Goal: Book appointment/travel/reservation

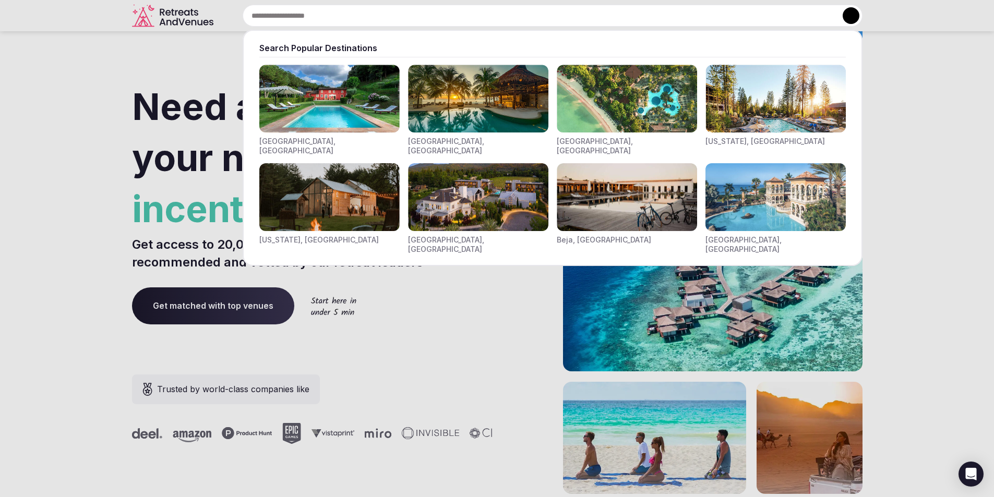
click at [305, 20] on div "Search Popular Destinations [GEOGRAPHIC_DATA], [GEOGRAPHIC_DATA] [GEOGRAPHIC_DA…" at bounding box center [540, 16] width 645 height 22
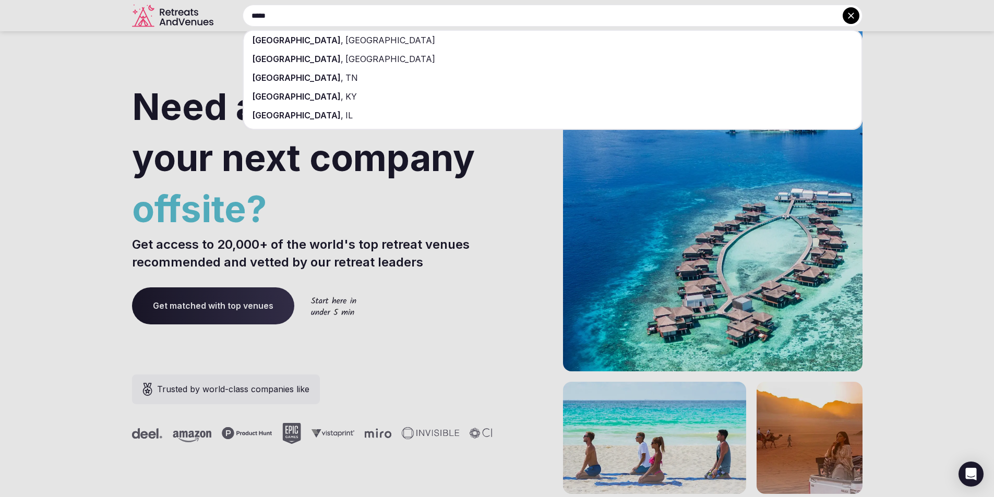
type input "*****"
click at [343, 44] on span "[GEOGRAPHIC_DATA]" at bounding box center [389, 40] width 92 height 10
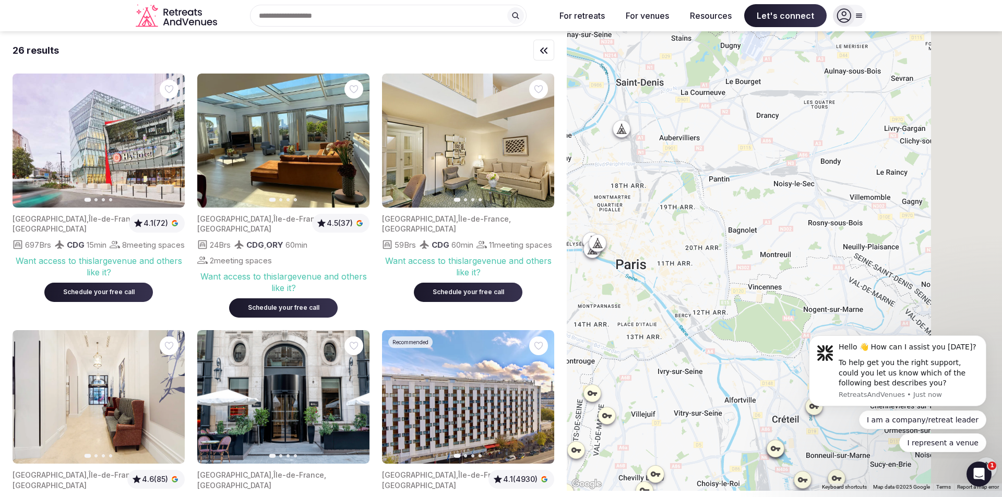
drag, startPoint x: 884, startPoint y: 279, endPoint x: 681, endPoint y: 275, distance: 202.5
click at [681, 275] on div at bounding box center [784, 261] width 435 height 460
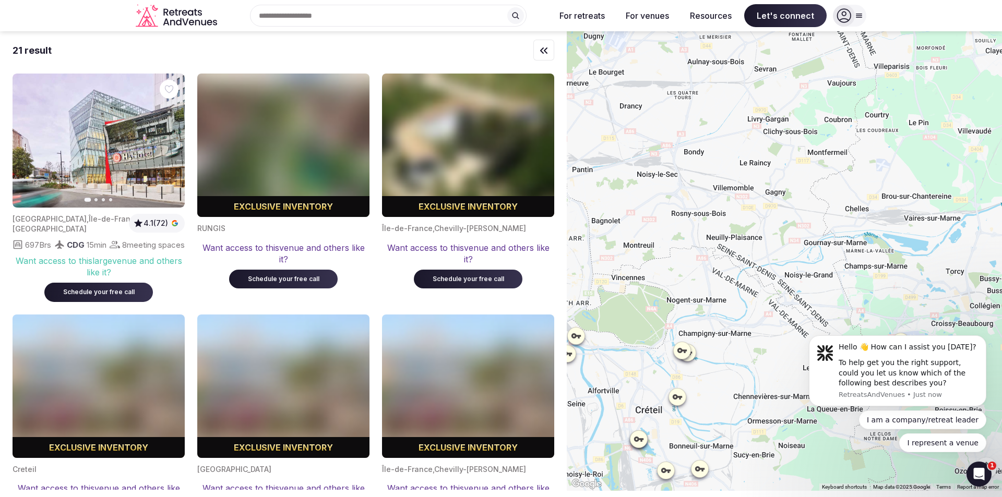
drag, startPoint x: 826, startPoint y: 290, endPoint x: 729, endPoint y: 284, distance: 97.8
click at [729, 284] on div at bounding box center [784, 261] width 435 height 460
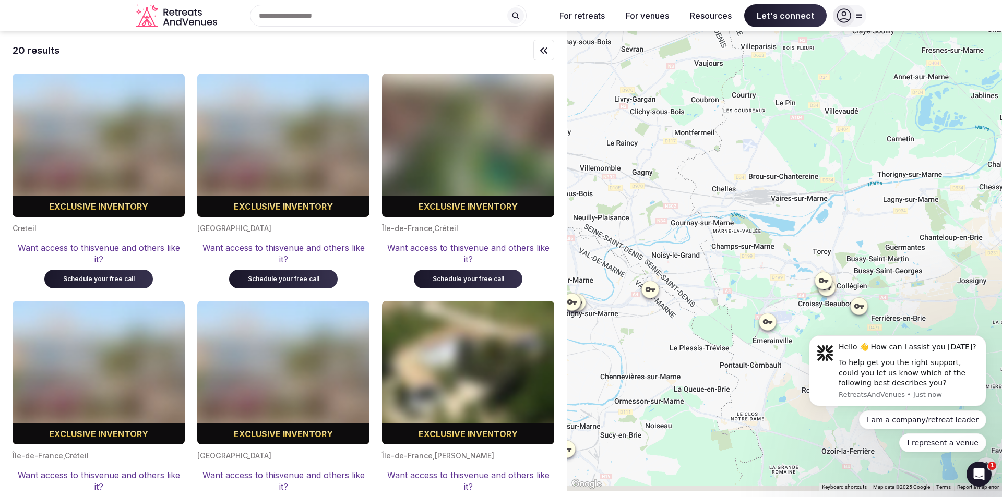
drag, startPoint x: 891, startPoint y: 280, endPoint x: 740, endPoint y: 255, distance: 153.8
click at [741, 256] on div at bounding box center [784, 261] width 435 height 460
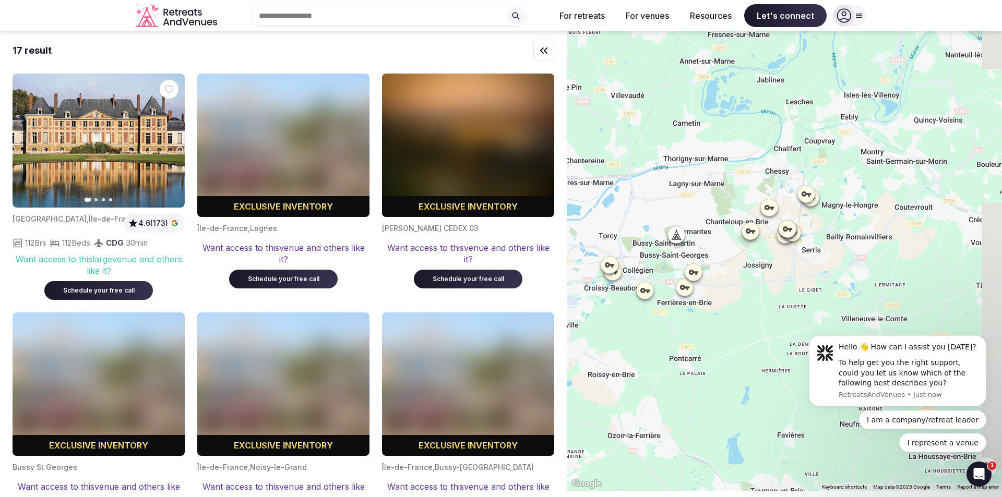
drag, startPoint x: 927, startPoint y: 300, endPoint x: 735, endPoint y: 292, distance: 191.7
click at [735, 292] on div at bounding box center [784, 261] width 435 height 460
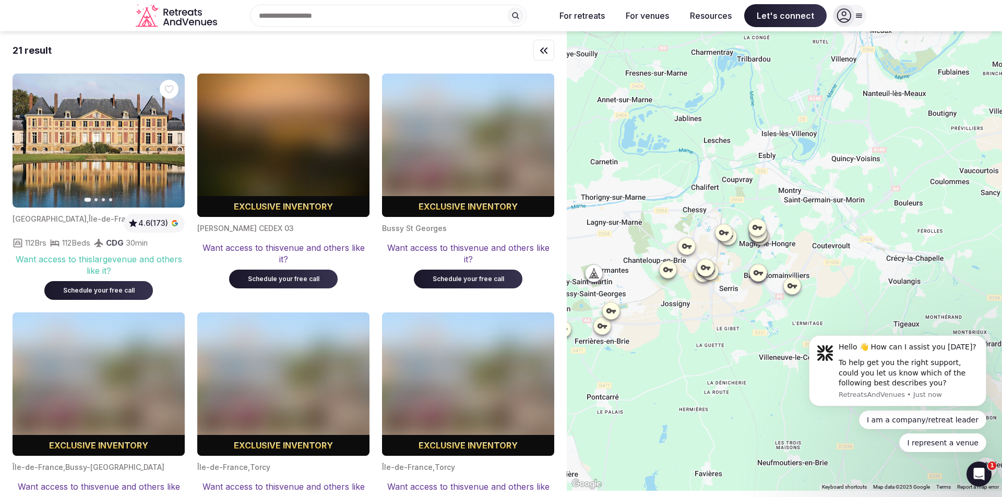
drag, startPoint x: 871, startPoint y: 210, endPoint x: 796, endPoint y: 251, distance: 85.0
click at [796, 251] on div at bounding box center [784, 261] width 435 height 460
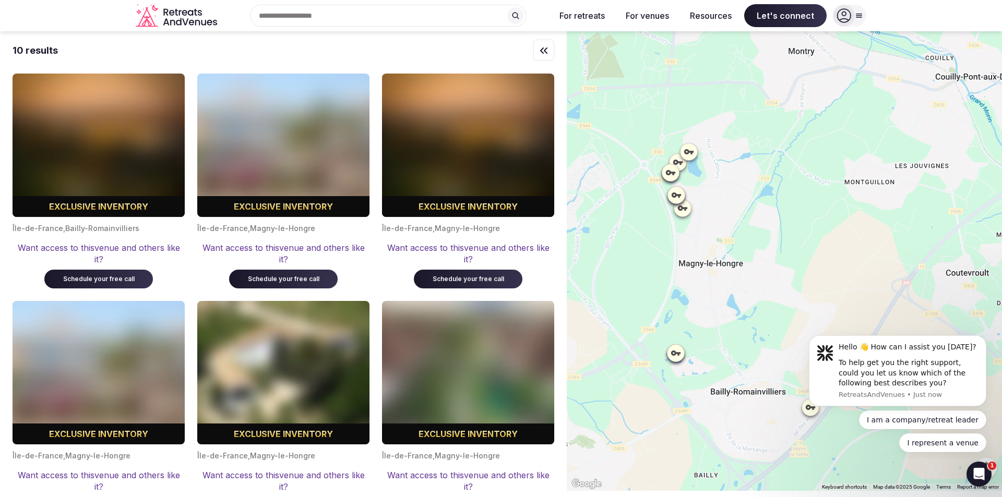
click at [691, 151] on icon at bounding box center [689, 151] width 10 height 10
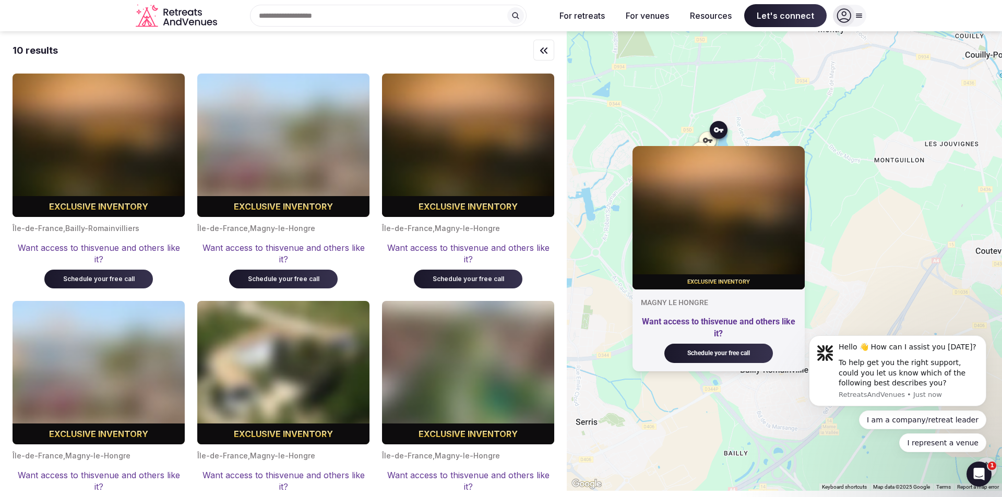
drag, startPoint x: 755, startPoint y: 150, endPoint x: 788, endPoint y: 125, distance: 41.8
click at [788, 125] on div "Exclusive inventory MAGNY LE HONGRE Want access to this venue and others like i…" at bounding box center [784, 261] width 435 height 460
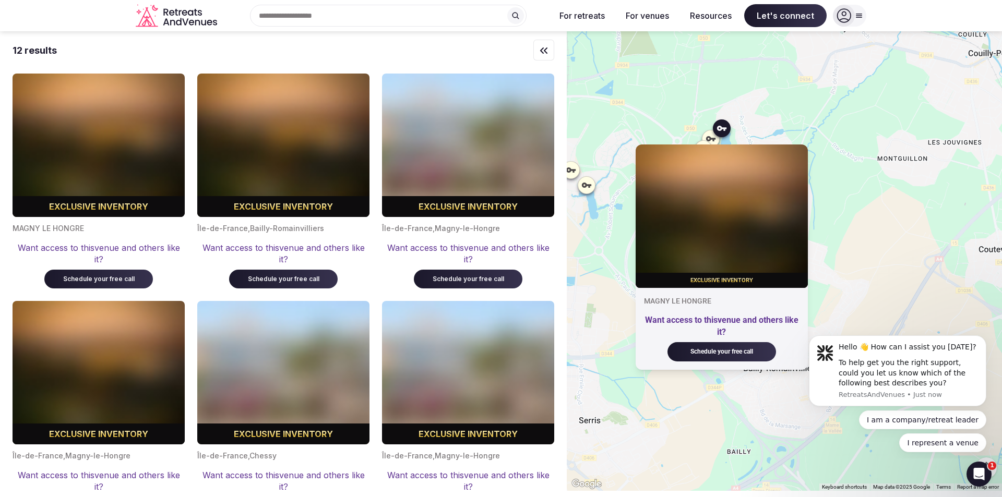
click at [842, 192] on div "Exclusive inventory MAGNY LE HONGRE Want access to this venue and others like i…" at bounding box center [784, 261] width 435 height 460
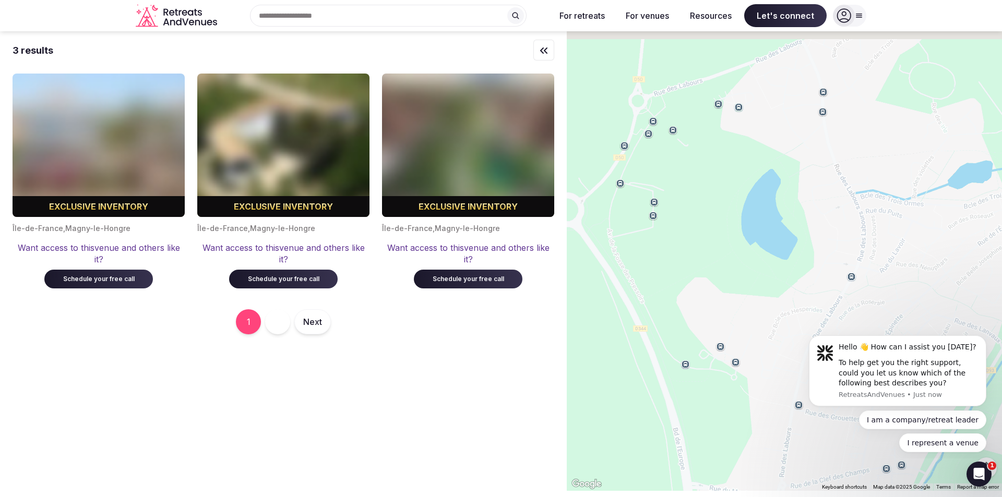
drag, startPoint x: 700, startPoint y: 140, endPoint x: 784, endPoint y: 350, distance: 225.7
click at [793, 375] on div at bounding box center [784, 261] width 435 height 460
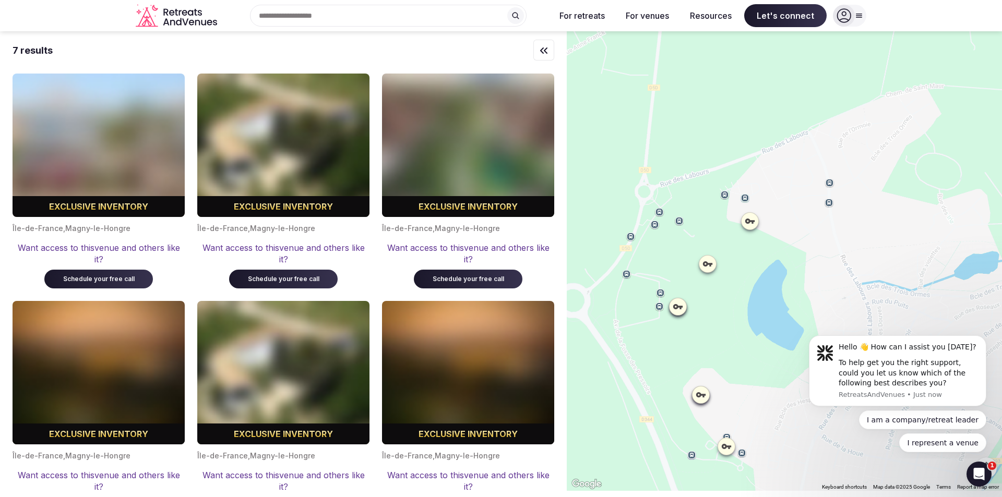
drag, startPoint x: 761, startPoint y: 237, endPoint x: 764, endPoint y: 275, distance: 38.2
click at [764, 275] on div at bounding box center [784, 261] width 435 height 460
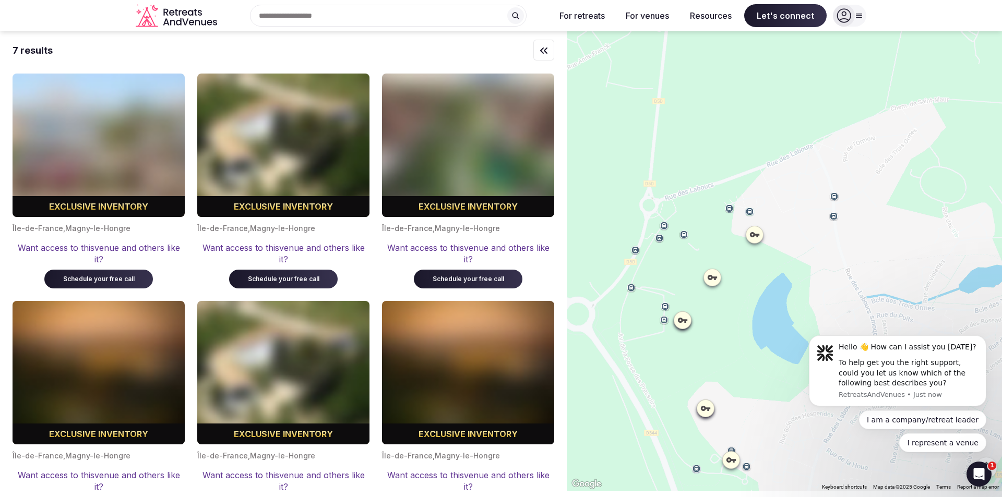
drag, startPoint x: 767, startPoint y: 256, endPoint x: 773, endPoint y: 271, distance: 16.4
click at [773, 271] on div at bounding box center [784, 261] width 435 height 460
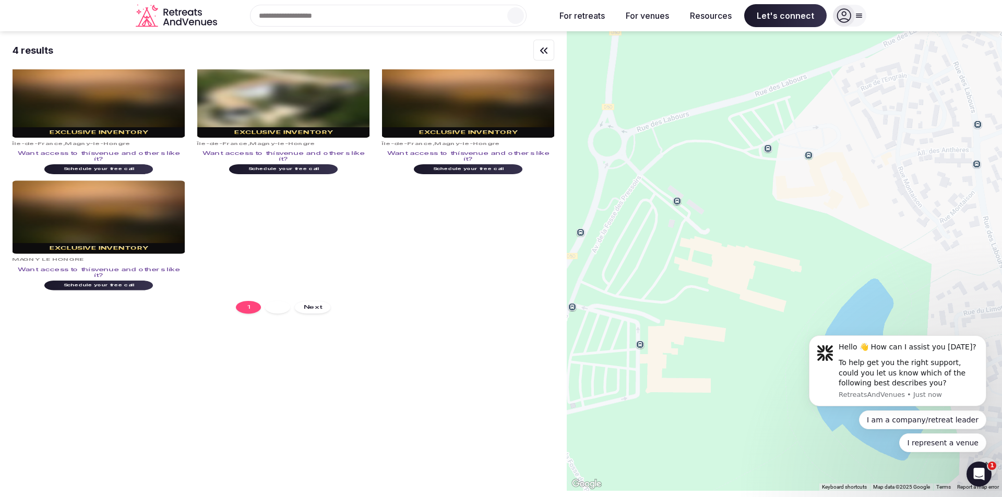
drag, startPoint x: 731, startPoint y: 276, endPoint x: 812, endPoint y: 279, distance: 81.0
click at [812, 279] on div at bounding box center [784, 261] width 435 height 460
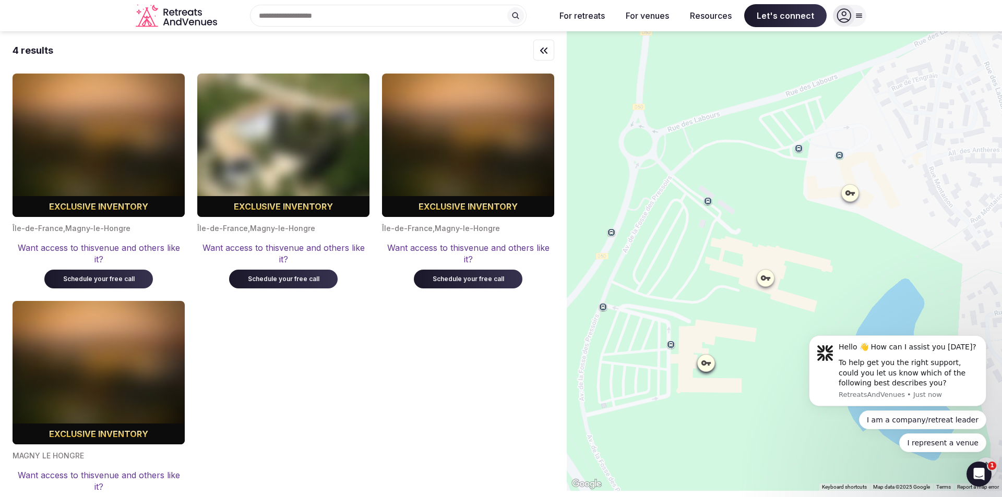
drag, startPoint x: 806, startPoint y: 270, endPoint x: 839, endPoint y: 269, distance: 32.9
click at [839, 269] on div at bounding box center [784, 261] width 435 height 460
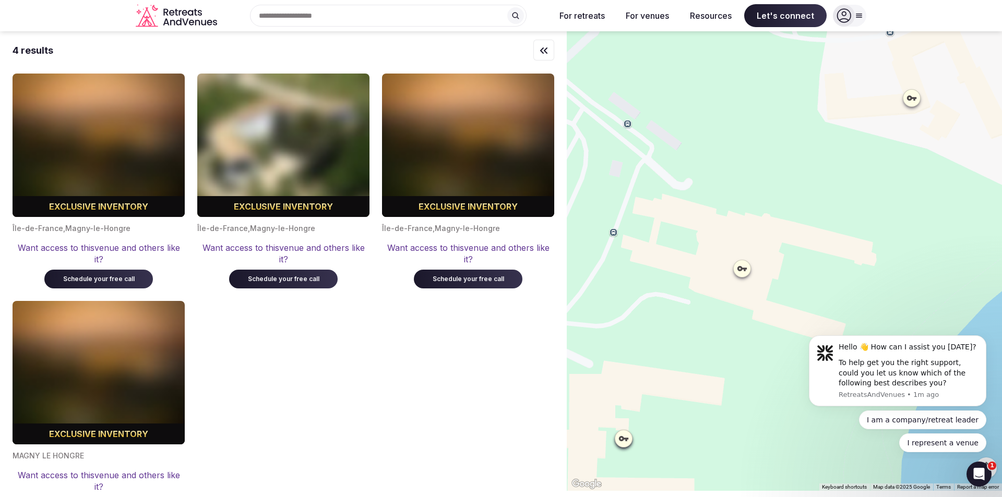
drag, startPoint x: 814, startPoint y: 284, endPoint x: 862, endPoint y: 275, distance: 49.4
click at [862, 275] on div at bounding box center [784, 261] width 435 height 460
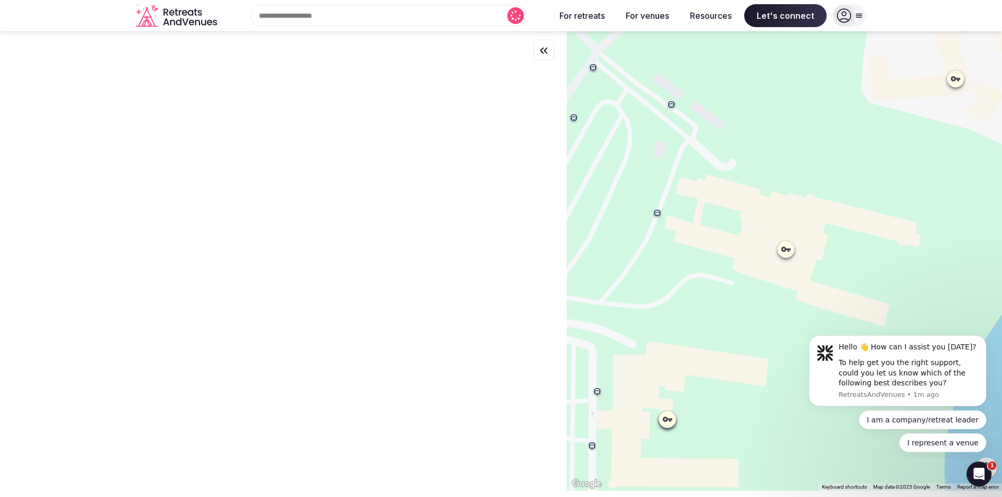
drag, startPoint x: 786, startPoint y: 296, endPoint x: 834, endPoint y: 273, distance: 53.0
click at [834, 273] on div at bounding box center [784, 261] width 435 height 460
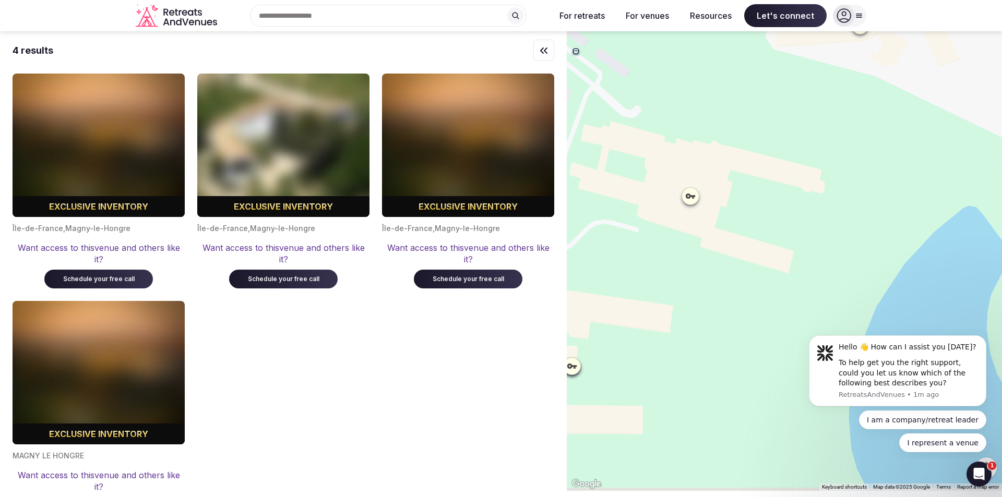
drag, startPoint x: 941, startPoint y: 214, endPoint x: 876, endPoint y: 114, distance: 119.6
click at [872, 118] on div at bounding box center [784, 261] width 435 height 460
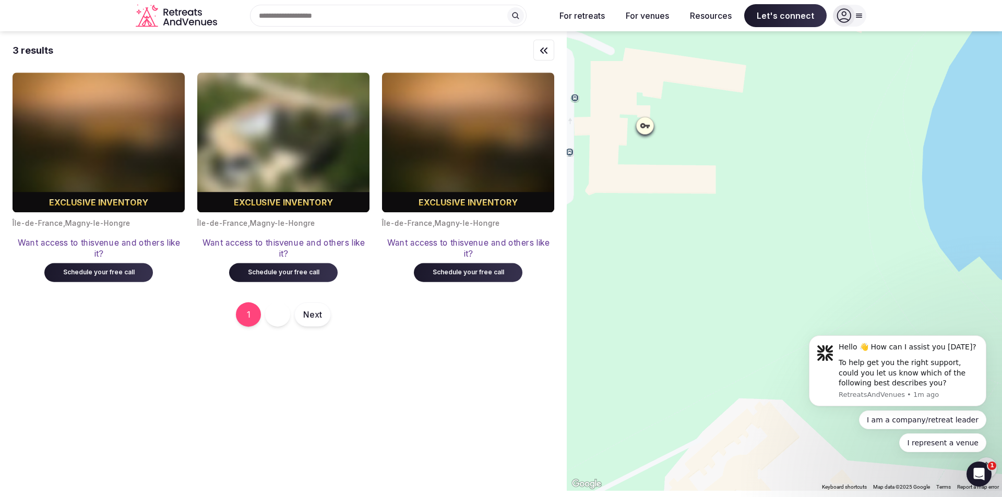
drag, startPoint x: 773, startPoint y: 287, endPoint x: 764, endPoint y: 226, distance: 61.3
click at [764, 226] on div at bounding box center [784, 261] width 435 height 460
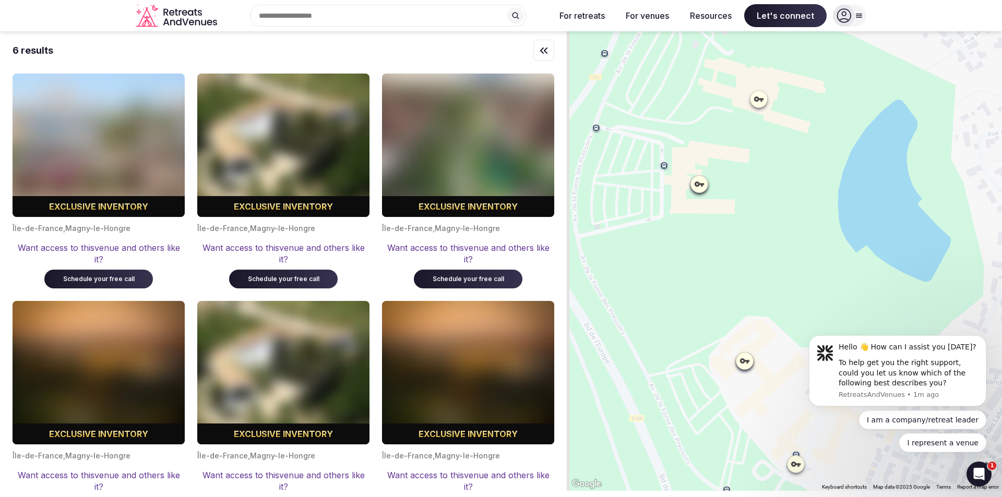
click at [754, 240] on div at bounding box center [784, 261] width 435 height 460
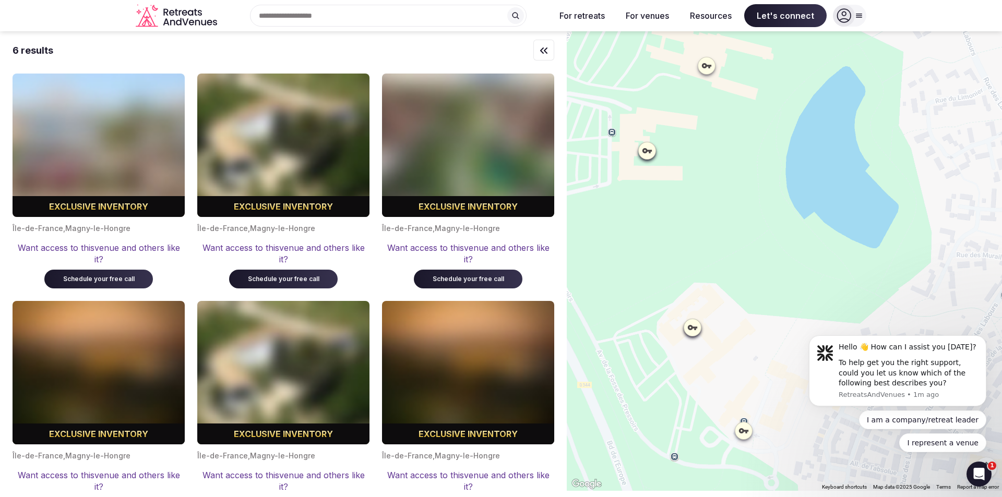
drag, startPoint x: 746, startPoint y: 241, endPoint x: 715, endPoint y: 218, distance: 38.5
click at [715, 218] on div at bounding box center [784, 261] width 435 height 460
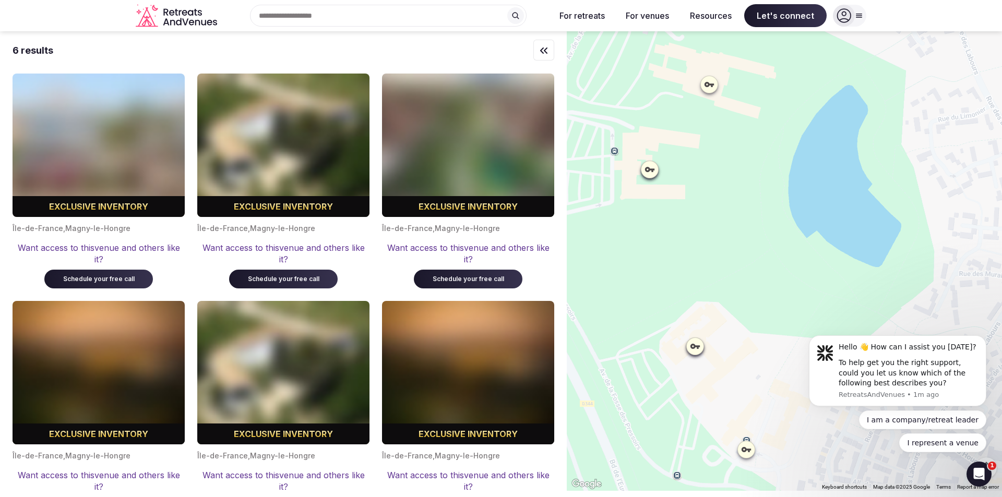
drag, startPoint x: 718, startPoint y: 219, endPoint x: 721, endPoint y: 240, distance: 21.1
click at [721, 240] on div at bounding box center [784, 261] width 435 height 460
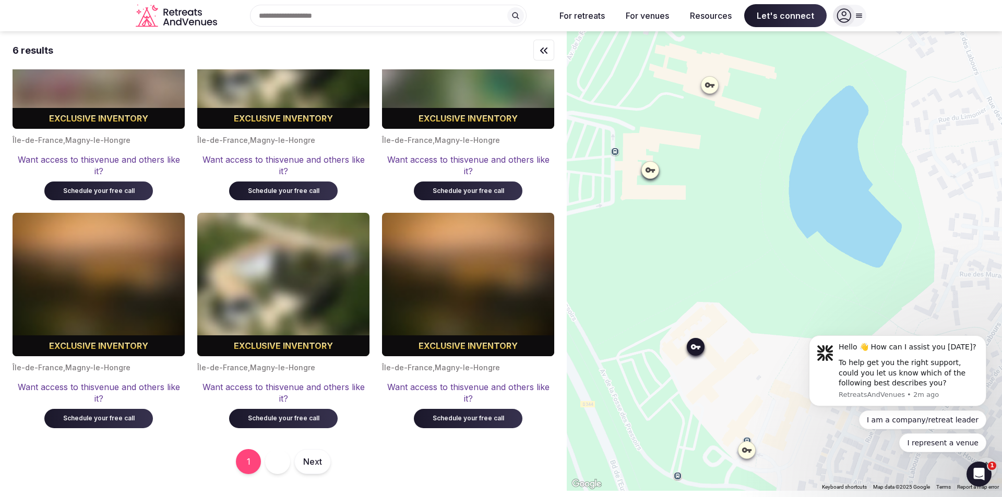
scroll to position [89, 0]
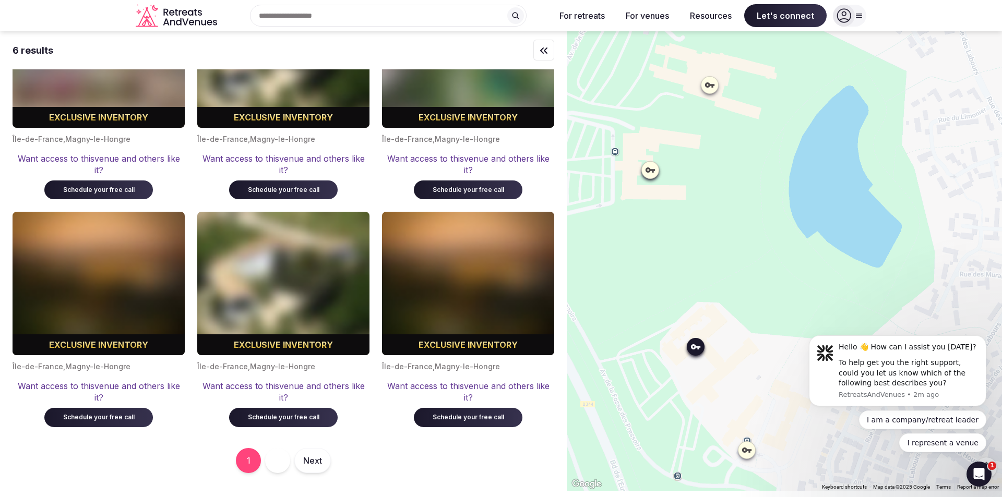
click at [285, 192] on div "Schedule your free call" at bounding box center [284, 190] width 84 height 9
